Goal: Find specific page/section: Find specific page/section

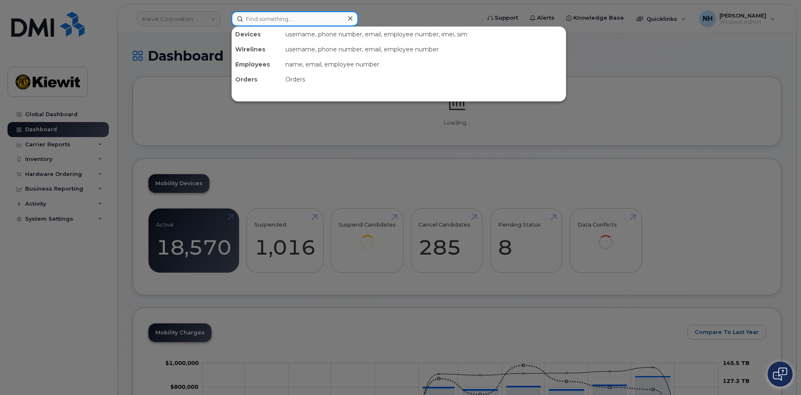
click at [267, 21] on input at bounding box center [294, 18] width 127 height 15
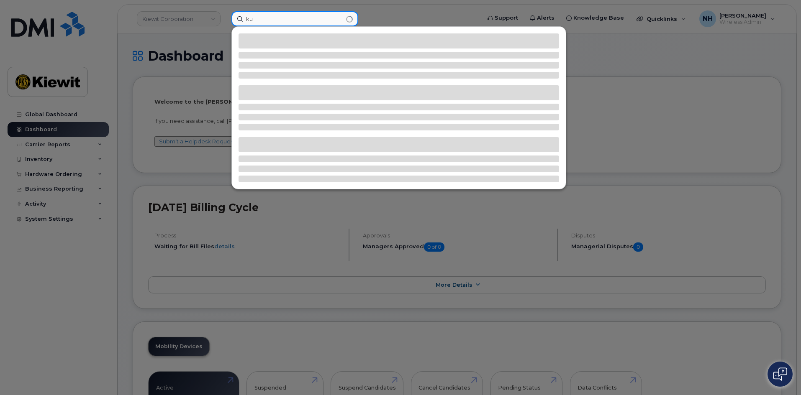
type input "k"
type input "e"
type input "k"
